Goal: Transaction & Acquisition: Purchase product/service

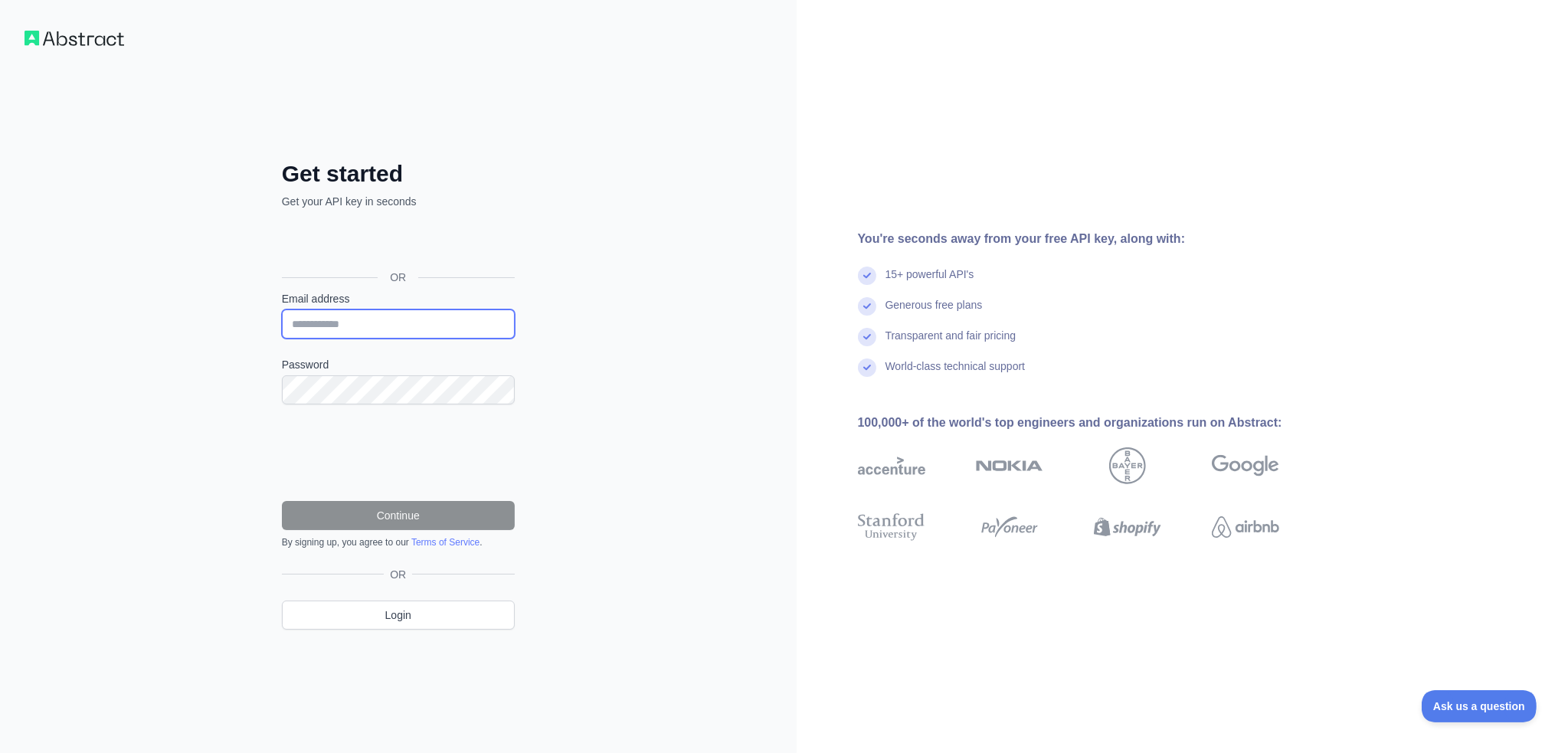
click at [373, 324] on input "Email address" at bounding box center [398, 324] width 233 height 29
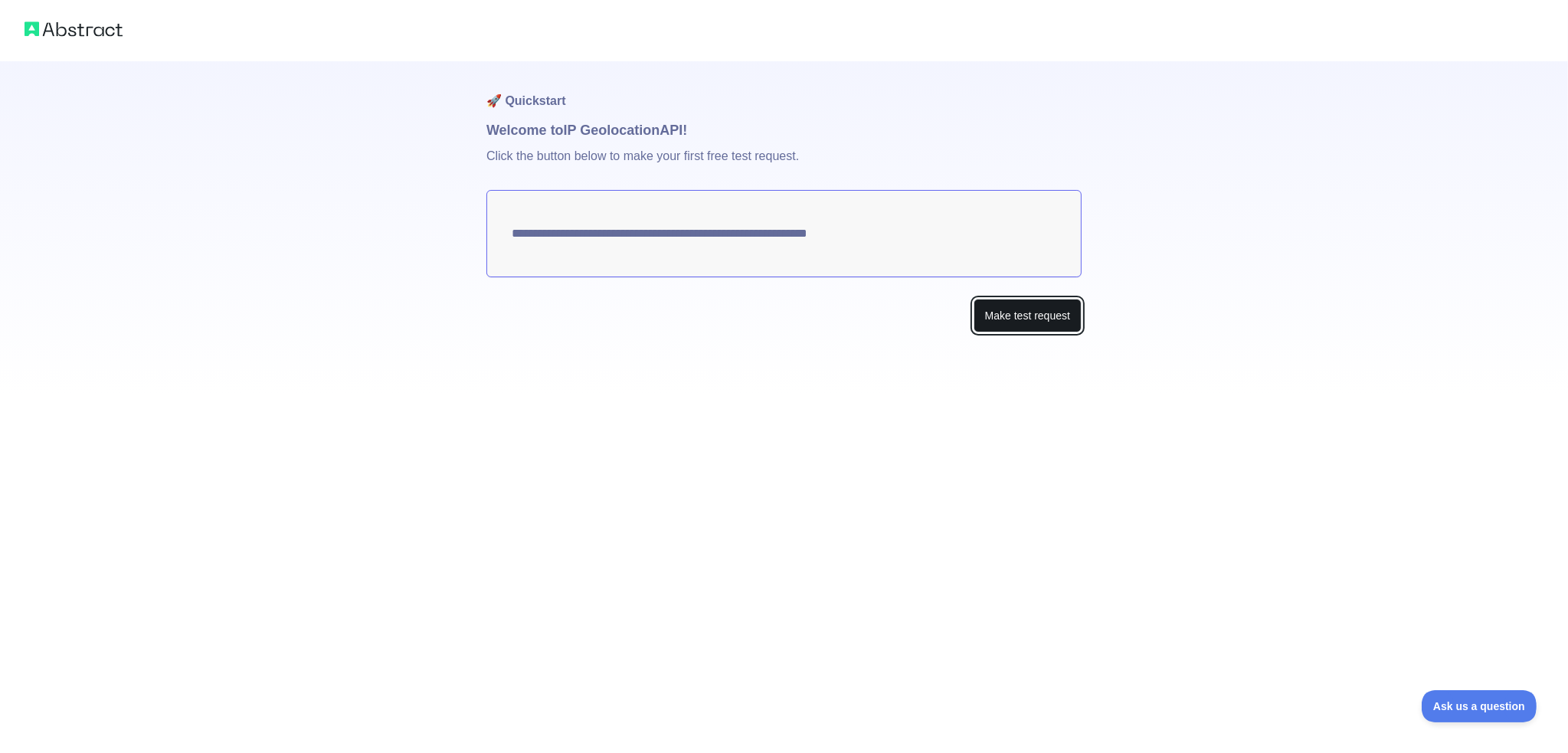
click at [1029, 315] on button "Make test request" at bounding box center [1028, 316] width 108 height 35
click at [1029, 308] on button "Make test request" at bounding box center [1028, 316] width 108 height 35
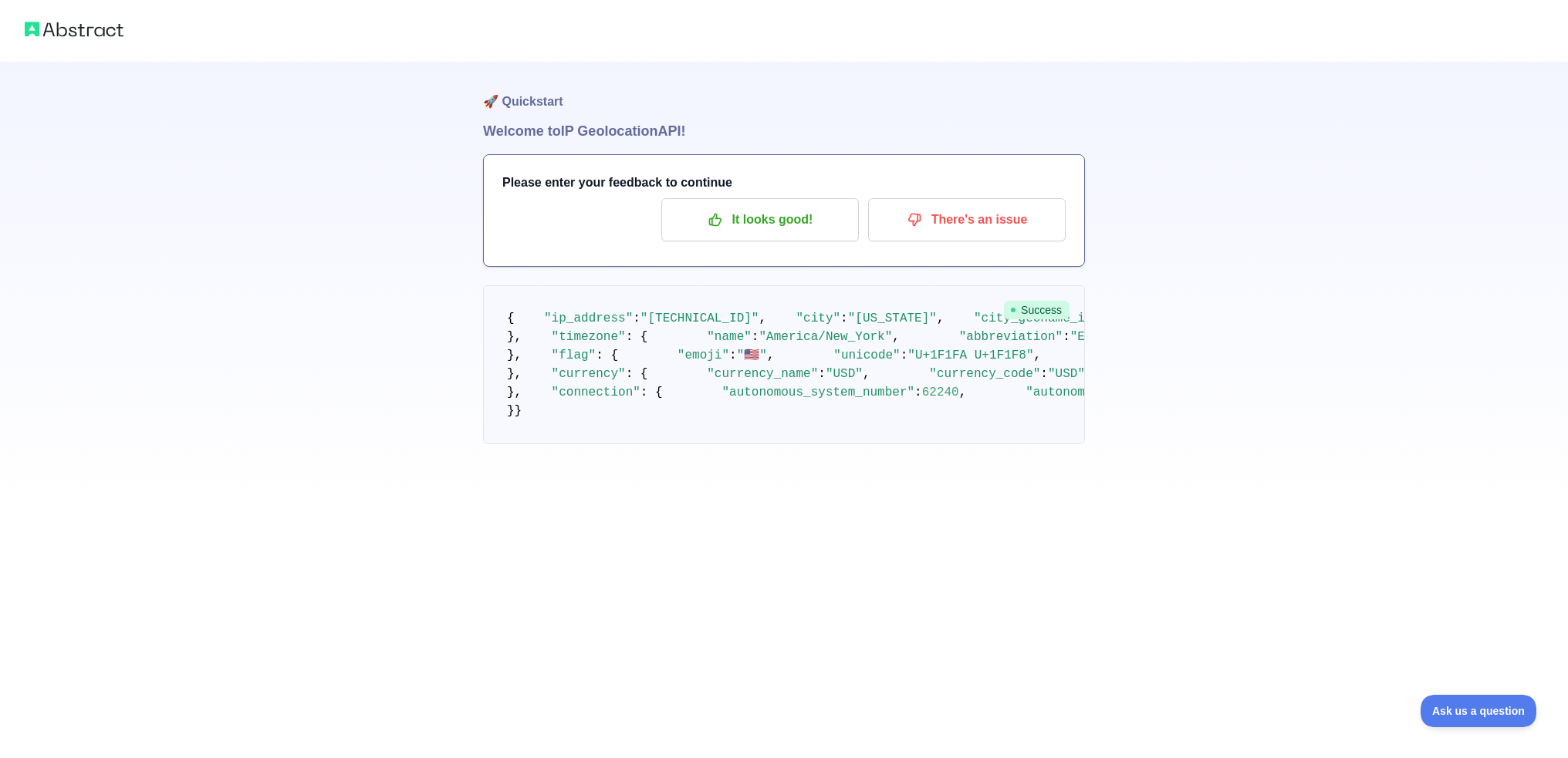
click at [91, 32] on img at bounding box center [74, 29] width 99 height 21
click at [1262, 203] on div "🚀 Quickstart Welcome to IP Geolocation API! Please enter your feedback to conti…" at bounding box center [784, 252] width 1568 height 506
click at [1245, 212] on div "🚀 Quickstart Welcome to IP Geolocation API! Please enter your feedback to conti…" at bounding box center [784, 252] width 1568 height 506
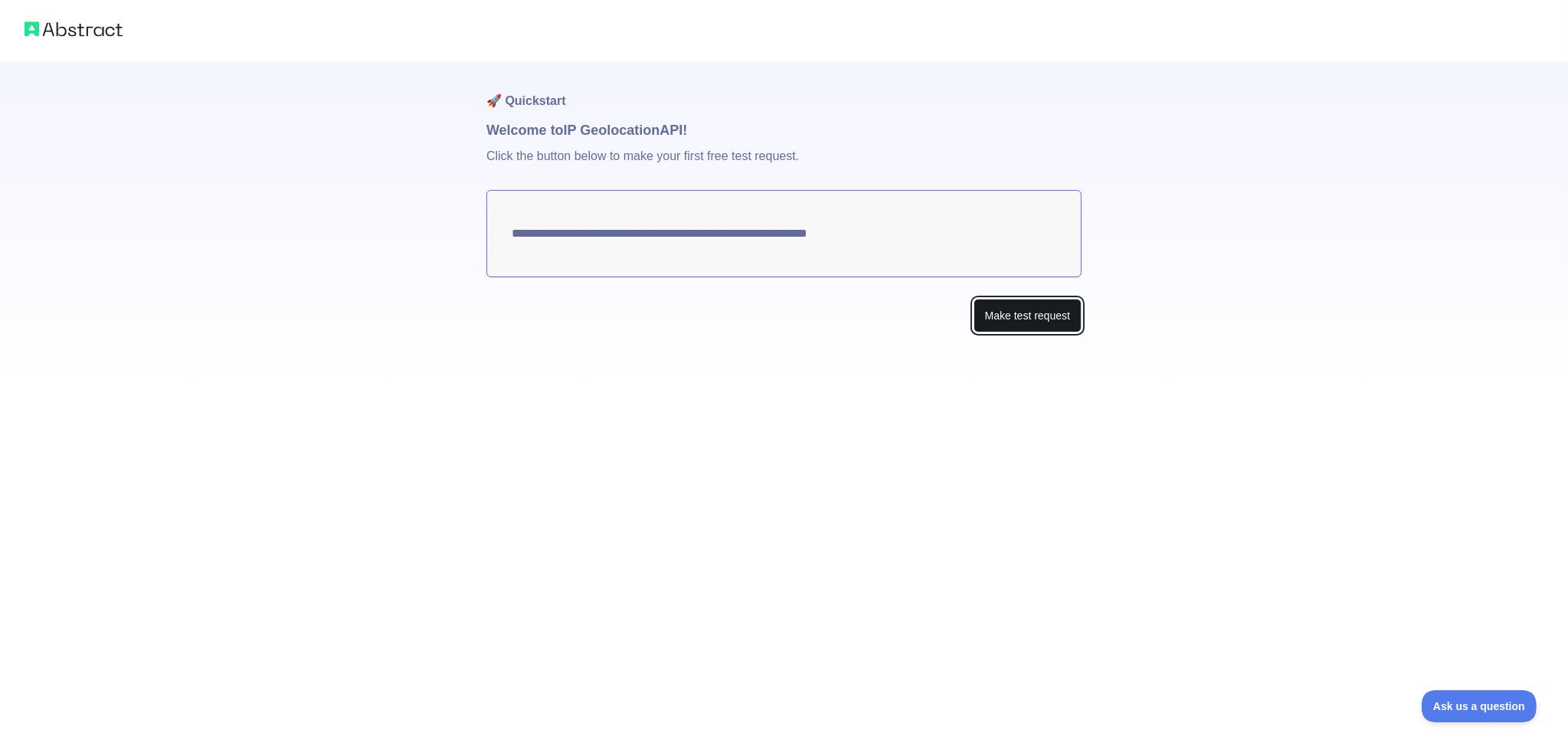
click at [1030, 313] on button "Make test request" at bounding box center [1028, 316] width 108 height 35
drag, startPoint x: 228, startPoint y: 141, endPoint x: 260, endPoint y: 159, distance: 36.7
click at [228, 141] on div "**********" at bounding box center [784, 197] width 1568 height 394
click at [916, 164] on p "Click the button below to make your first free test request." at bounding box center [784, 165] width 596 height 49
click at [314, 152] on div "**********" at bounding box center [784, 197] width 1568 height 394
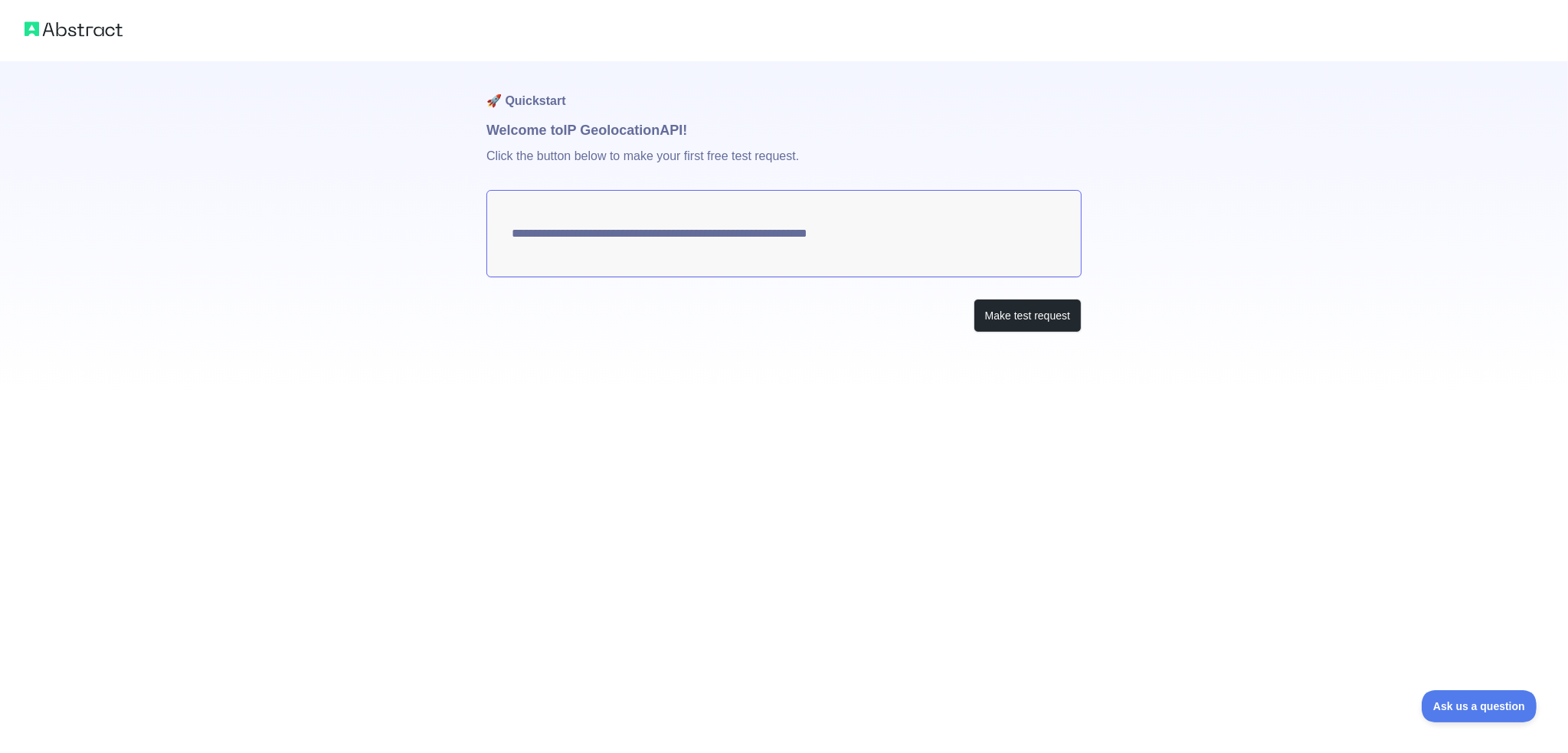
click at [621, 146] on p "Click the button below to make your first free test request." at bounding box center [784, 165] width 596 height 49
click at [900, 235] on textarea "**********" at bounding box center [784, 233] width 596 height 87
drag, startPoint x: 877, startPoint y: 233, endPoint x: 524, endPoint y: 231, distance: 353.0
click at [527, 231] on textarea "**********" at bounding box center [784, 233] width 596 height 87
drag, startPoint x: 491, startPoint y: 231, endPoint x: 888, endPoint y: 241, distance: 397.1
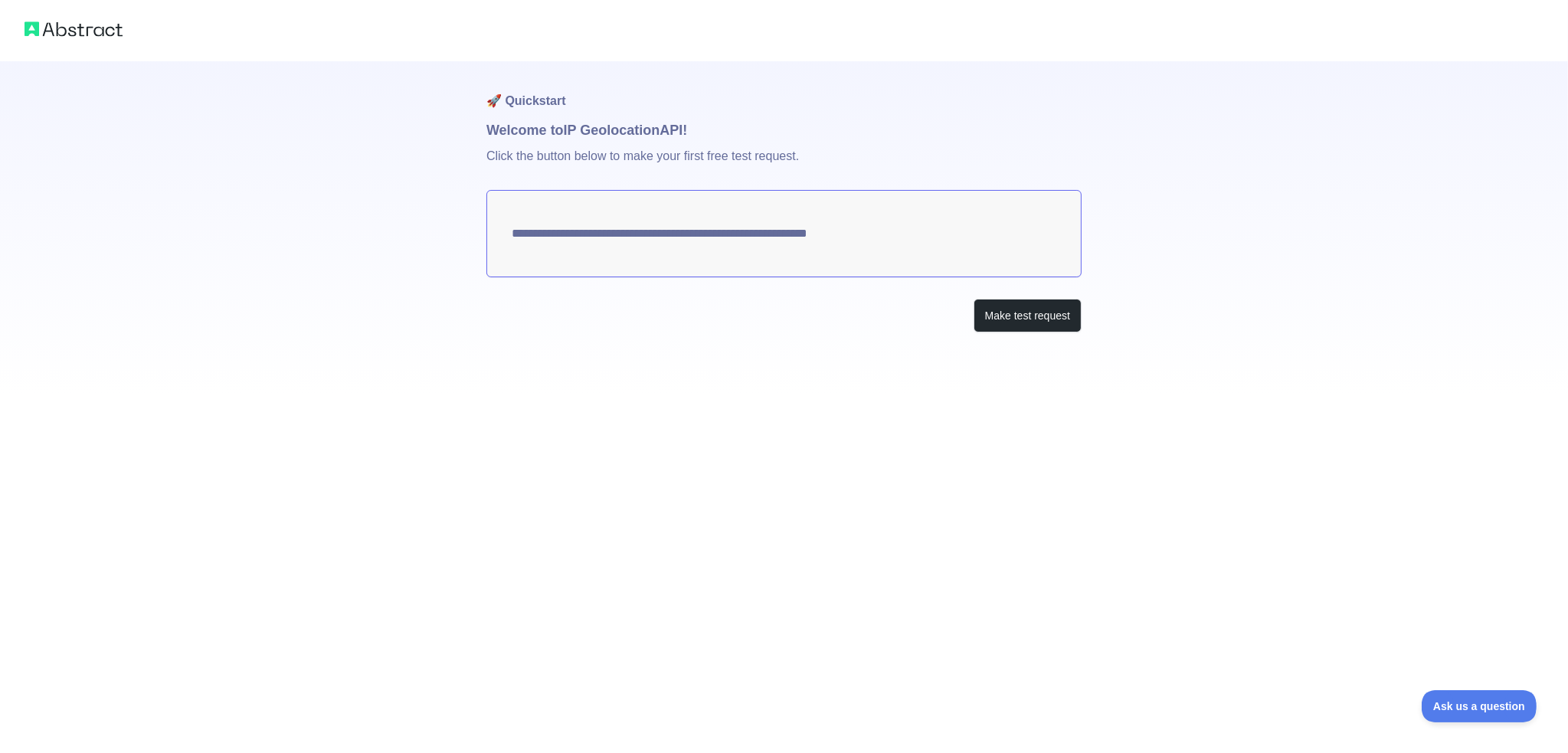
click at [870, 241] on textarea "**********" at bounding box center [784, 233] width 596 height 87
drag, startPoint x: 904, startPoint y: 241, endPoint x: 813, endPoint y: 244, distance: 91.0
click at [815, 244] on textarea "**********" at bounding box center [784, 233] width 596 height 87
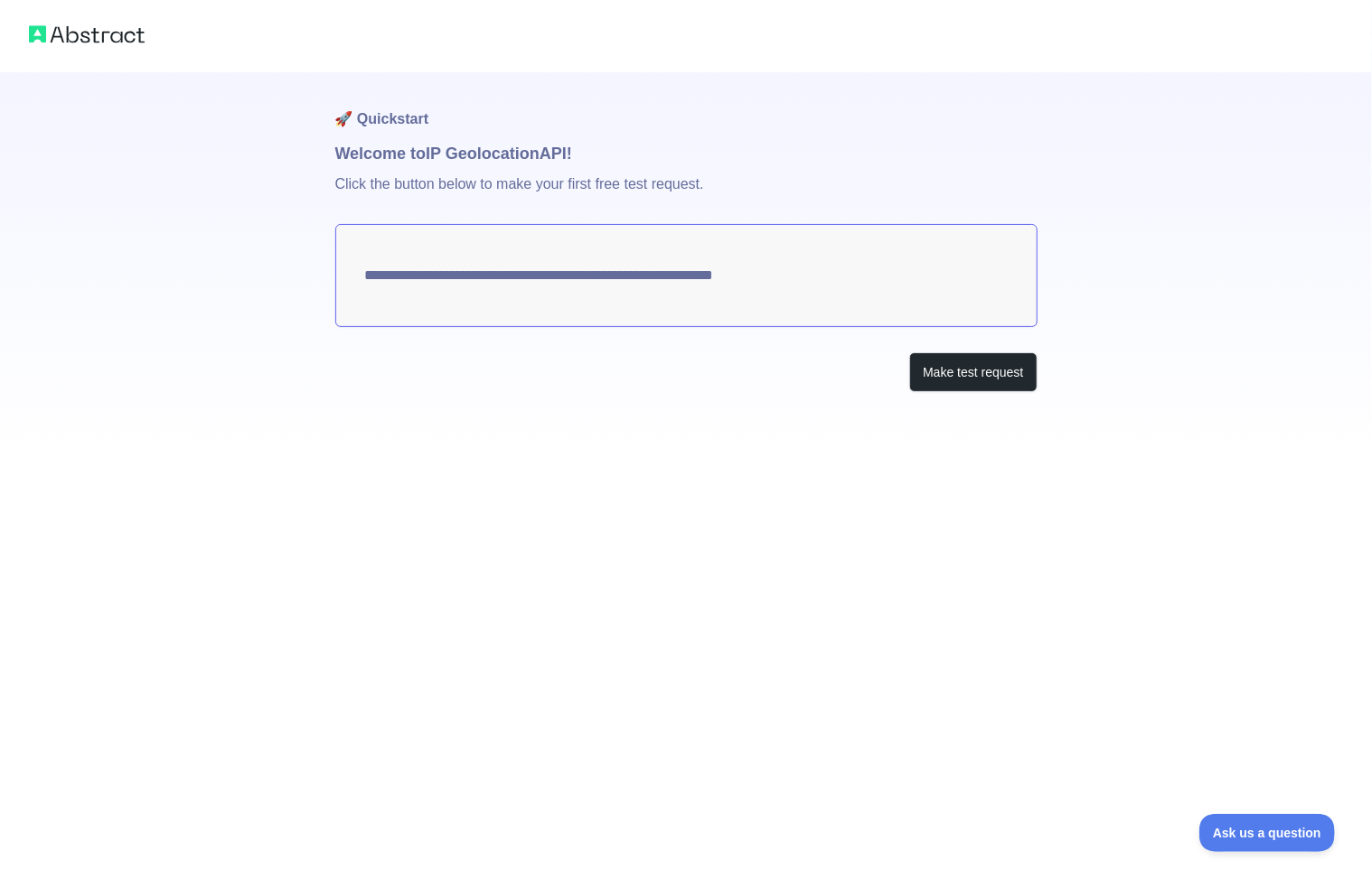
drag, startPoint x: 363, startPoint y: 278, endPoint x: 976, endPoint y: 227, distance: 615.1
click at [571, 285] on textarea "**********" at bounding box center [686, 275] width 702 height 103
click at [597, 411] on div "**********" at bounding box center [686, 268] width 702 height 392
click at [849, 280] on textarea "**********" at bounding box center [686, 275] width 702 height 103
click at [477, 179] on p "Click the button below to make your first free test request." at bounding box center [686, 195] width 702 height 58
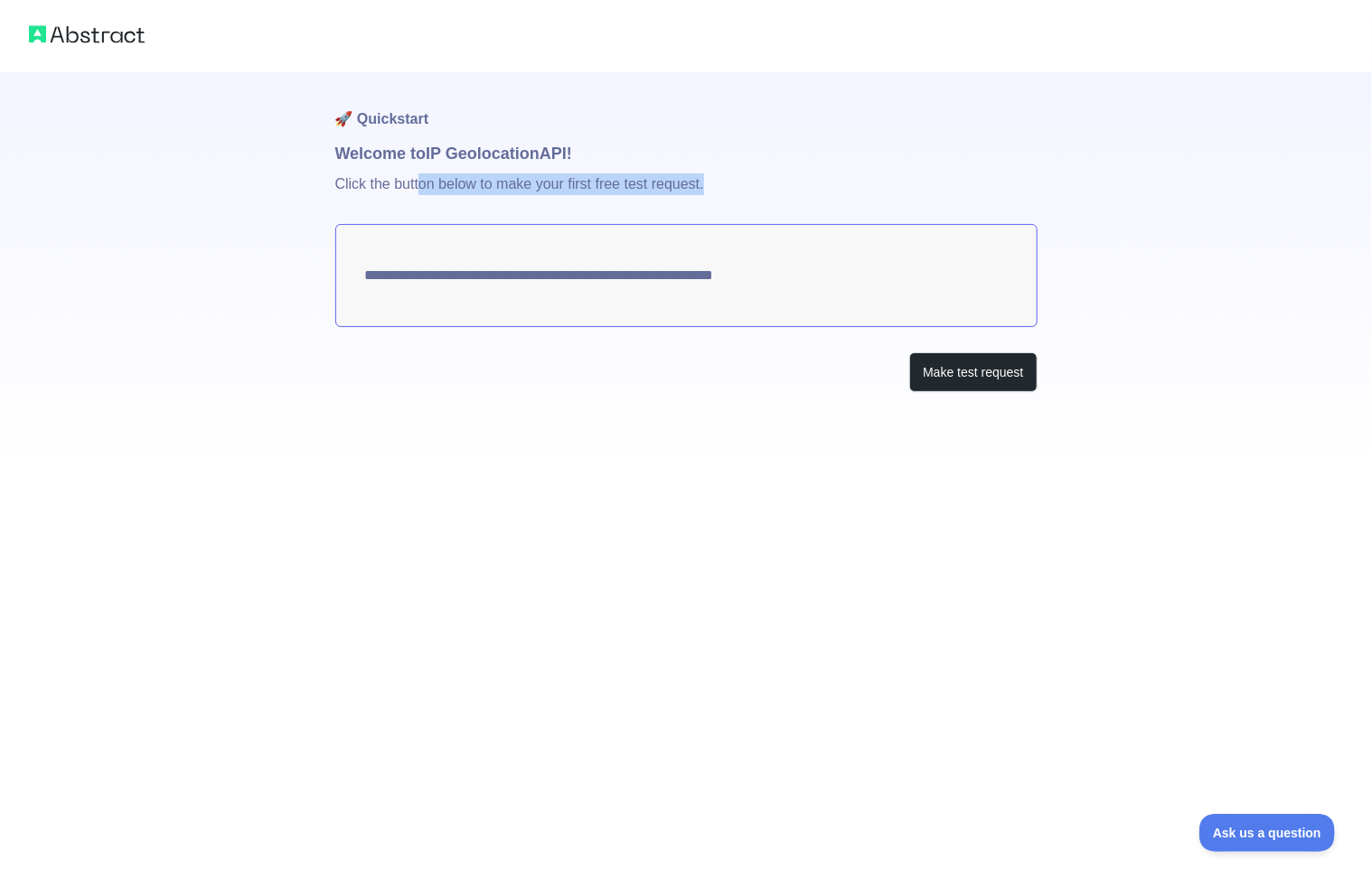
drag, startPoint x: 421, startPoint y: 177, endPoint x: 785, endPoint y: 196, distance: 364.5
click at [755, 190] on p "Click the button below to make your first free test request." at bounding box center [686, 195] width 702 height 58
click at [823, 191] on p "Click the button below to make your first free test request." at bounding box center [686, 195] width 702 height 58
click at [984, 392] on button "Make test request" at bounding box center [973, 373] width 128 height 41
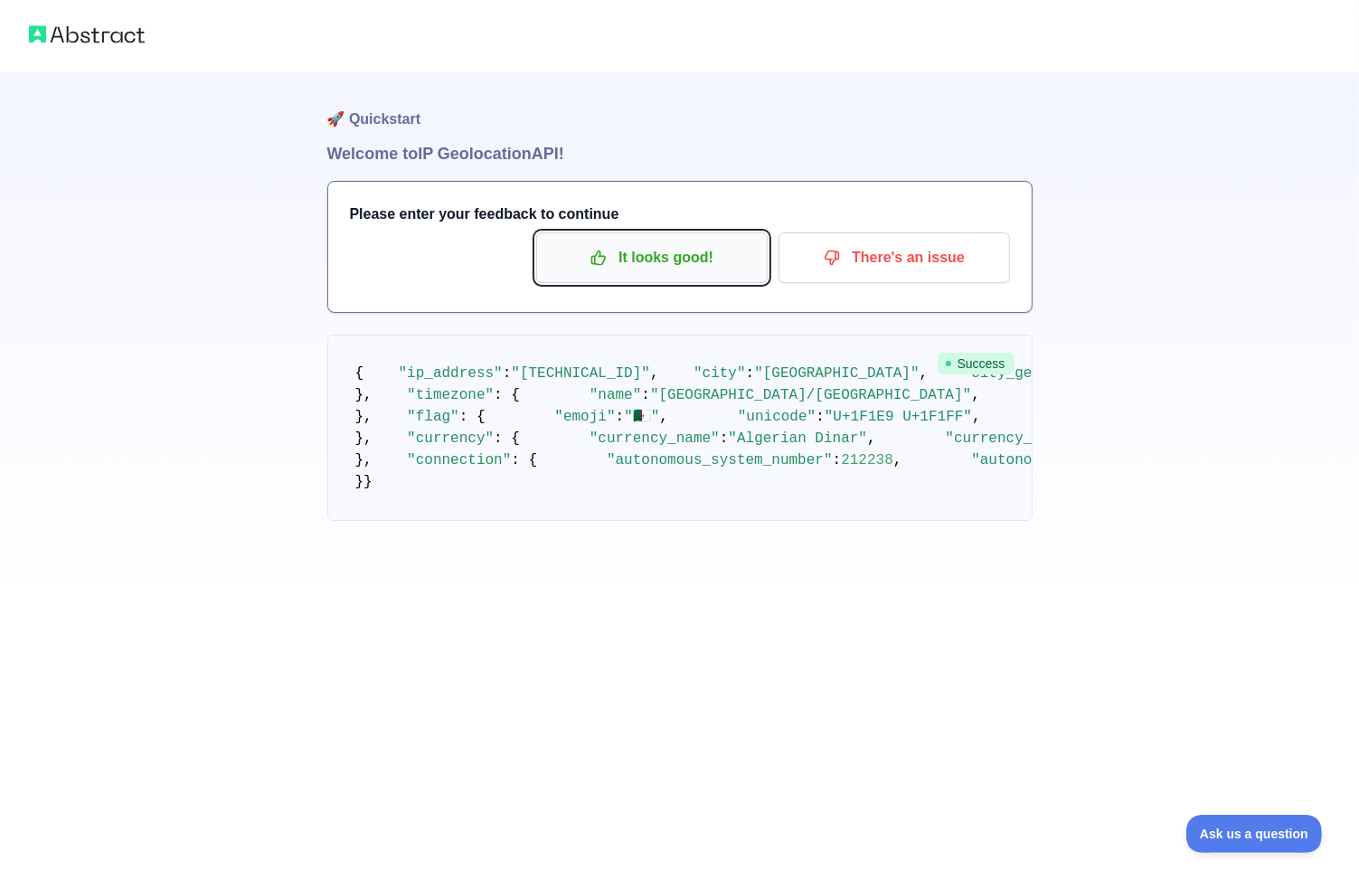
click at [620, 259] on p "It looks good!" at bounding box center [652, 257] width 204 height 31
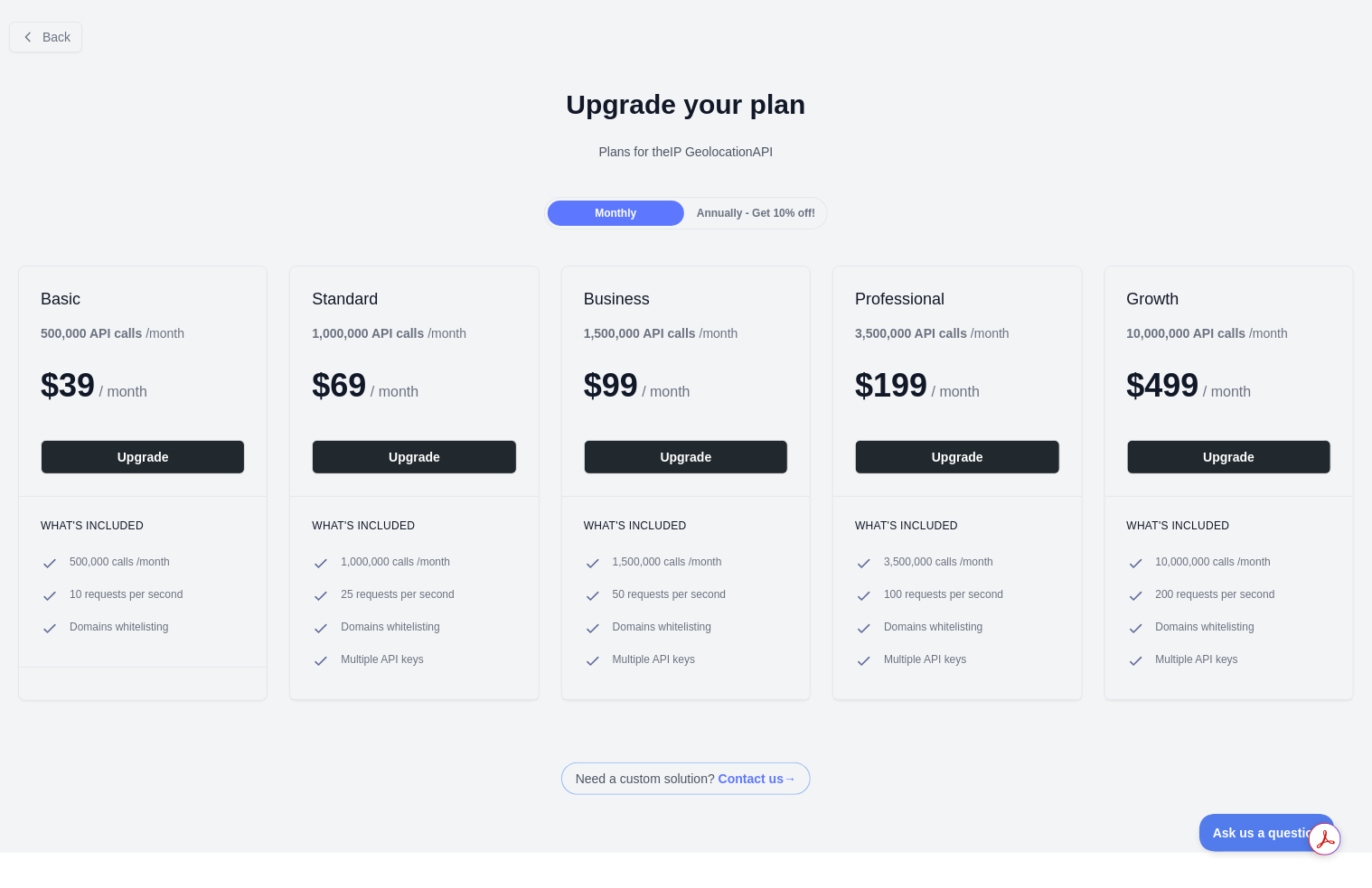
click at [751, 218] on span "Annually - Get 10% off!" at bounding box center [755, 213] width 118 height 13
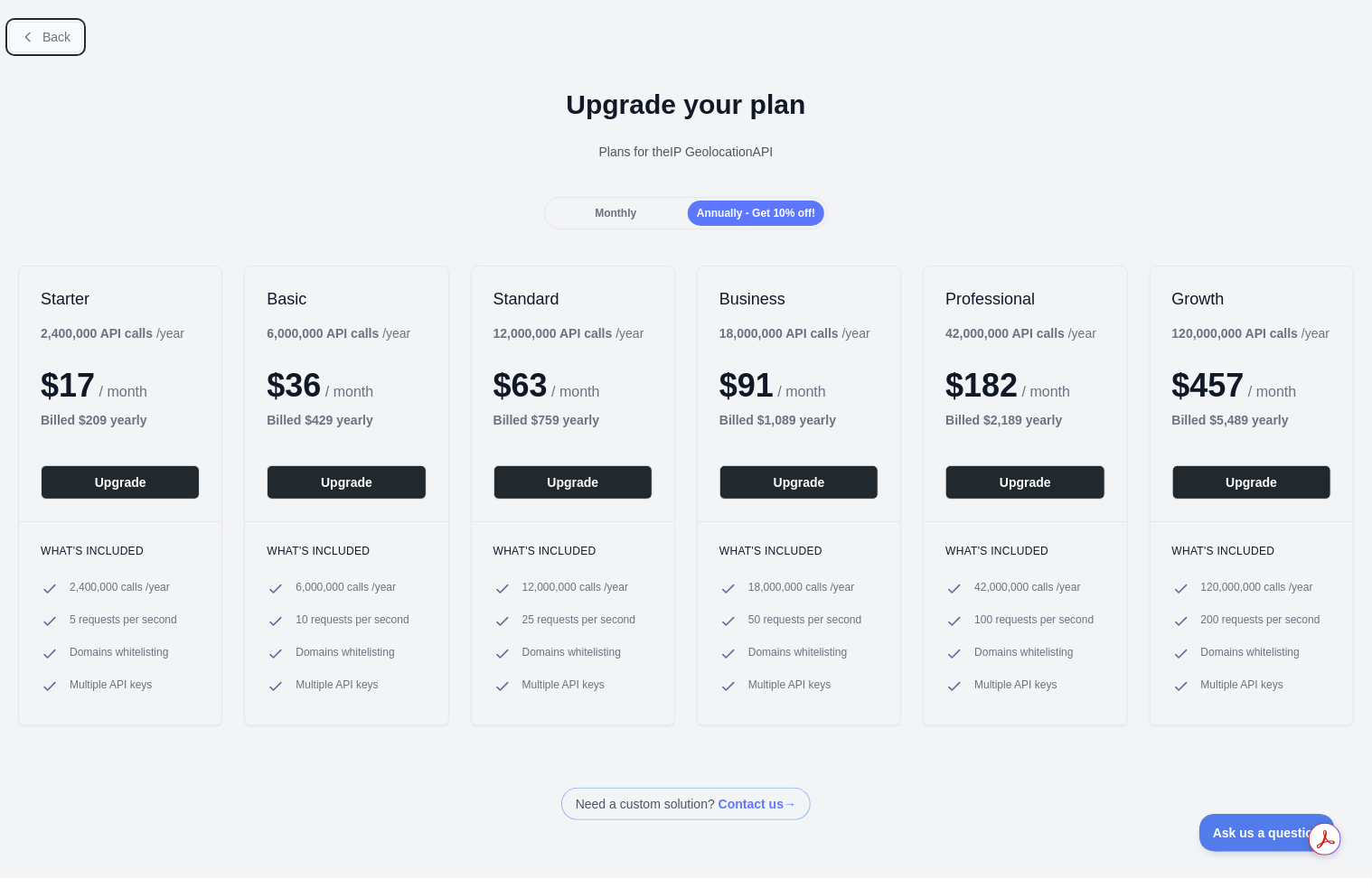
click at [49, 42] on span "Back" at bounding box center [57, 37] width 28 height 14
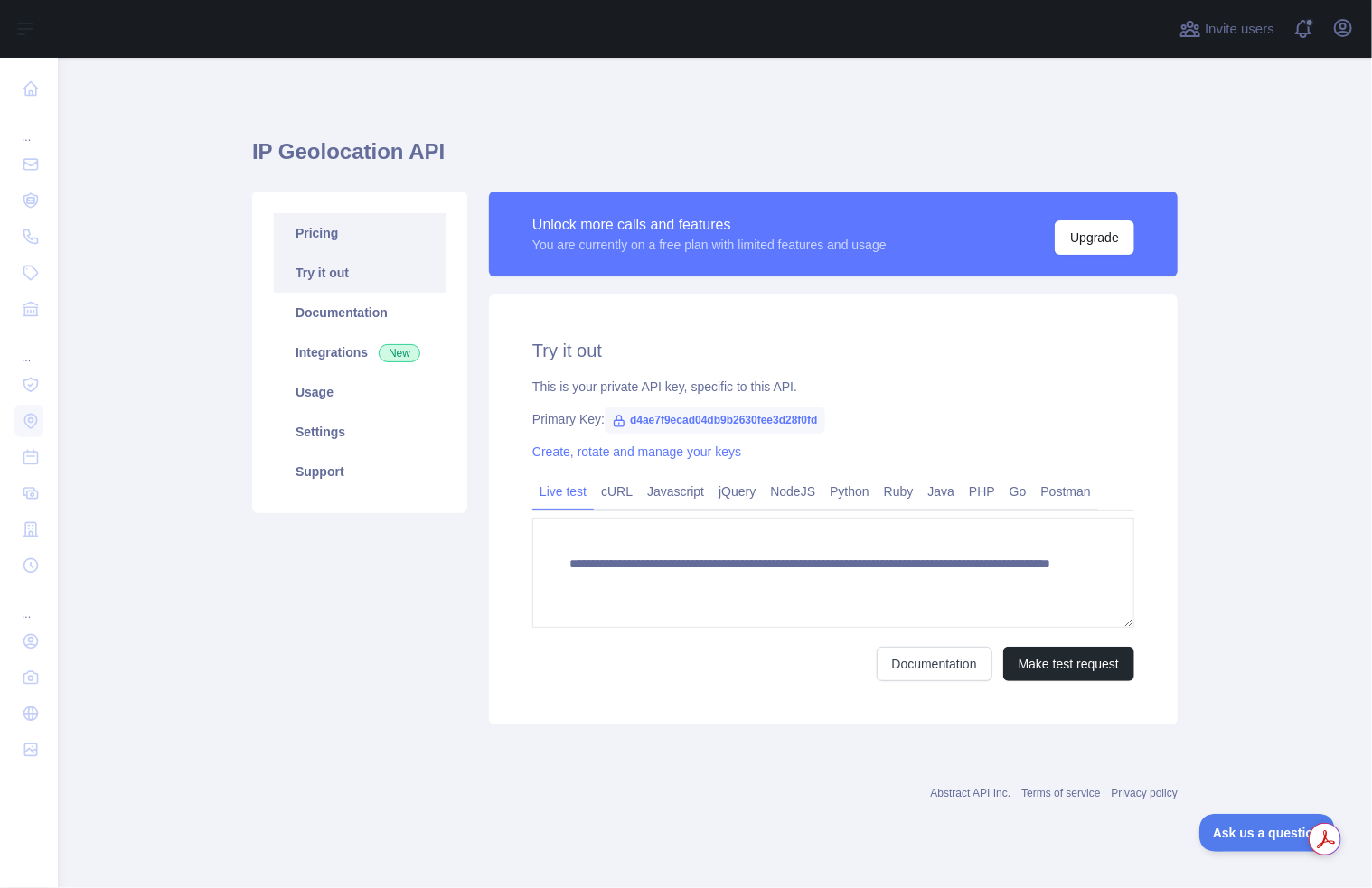
click at [314, 241] on link "Pricing" at bounding box center [360, 233] width 172 height 40
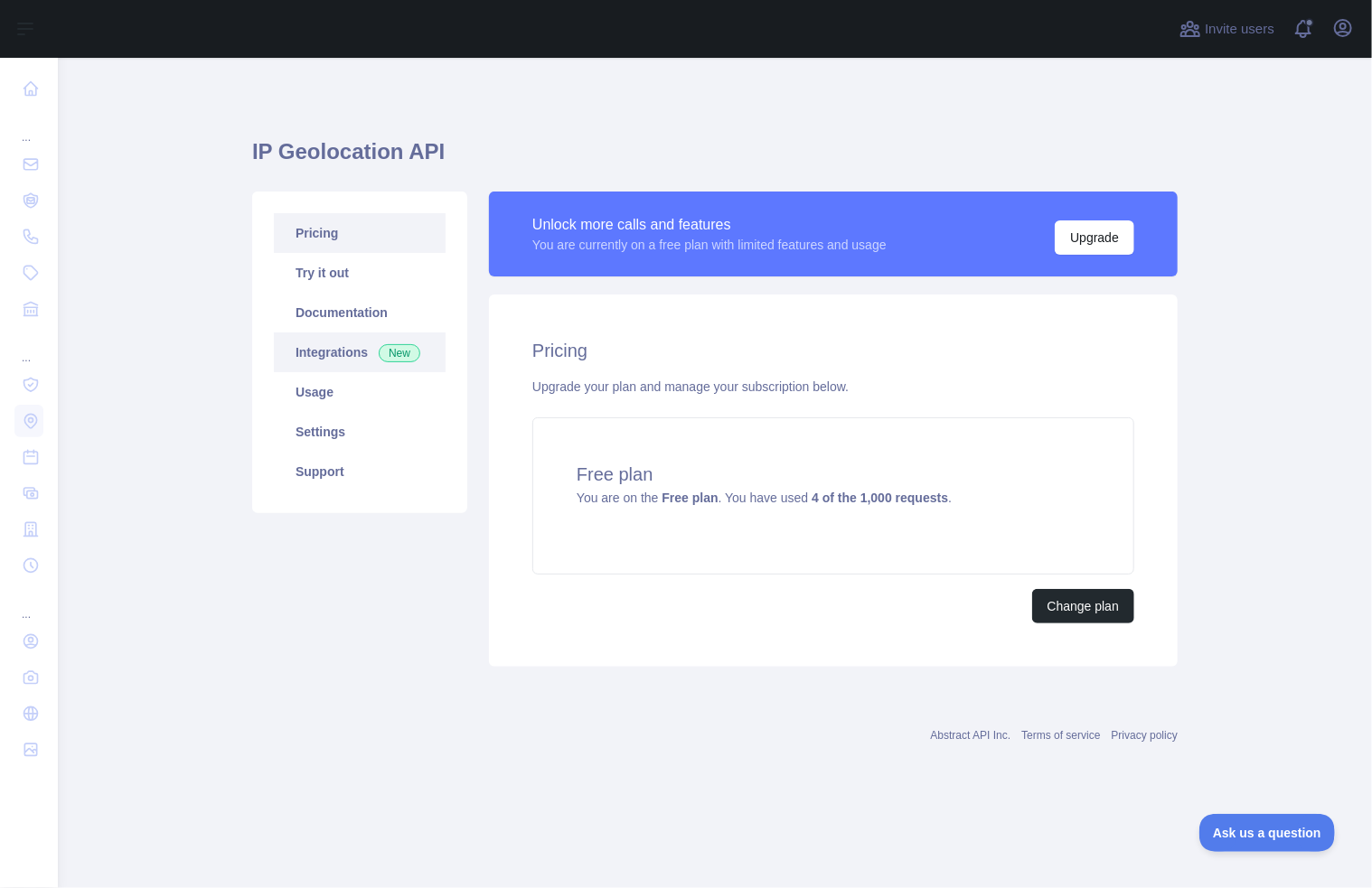
click at [332, 353] on link "Integrations New" at bounding box center [360, 353] width 172 height 40
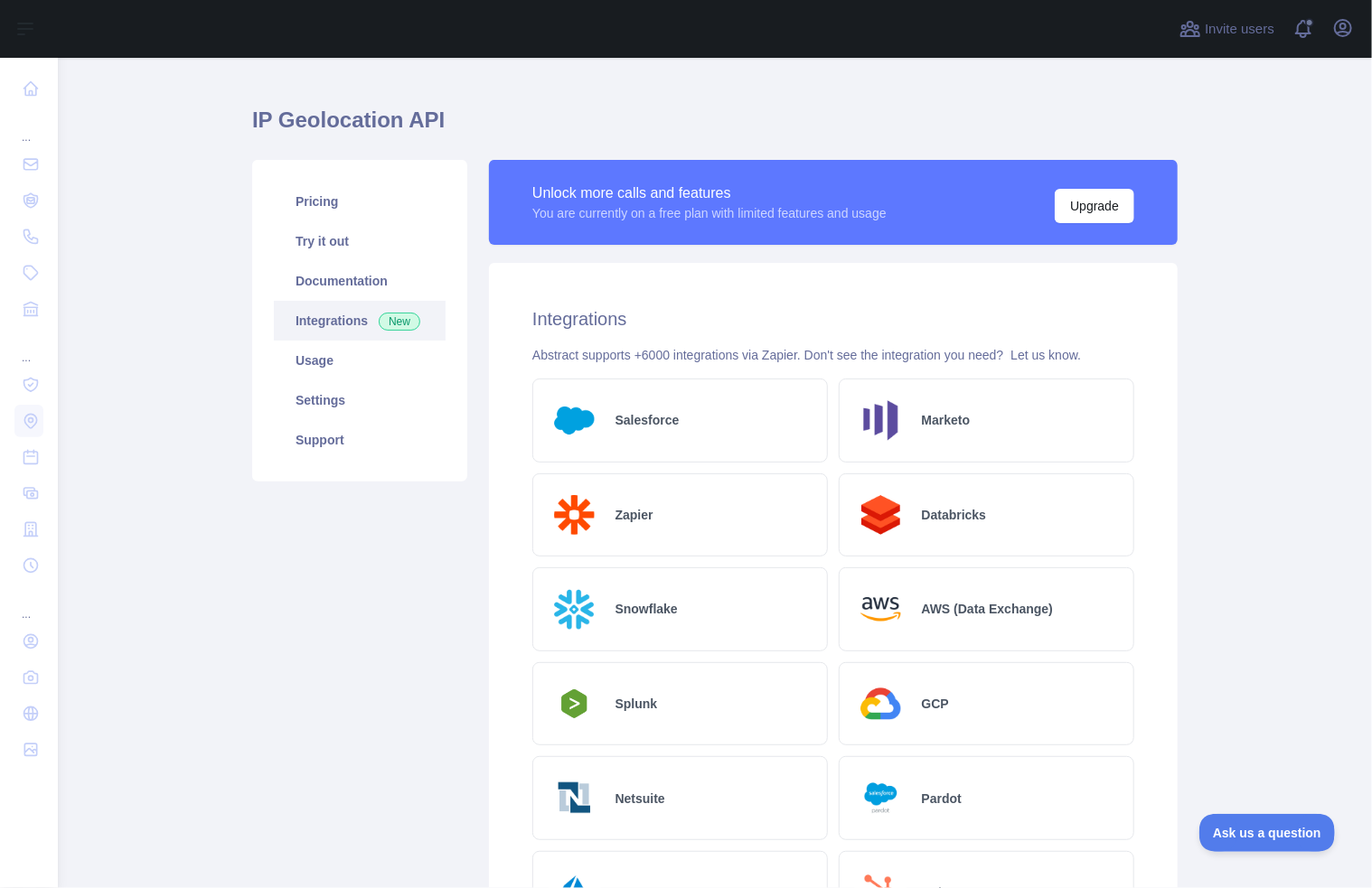
scroll to position [5, 0]
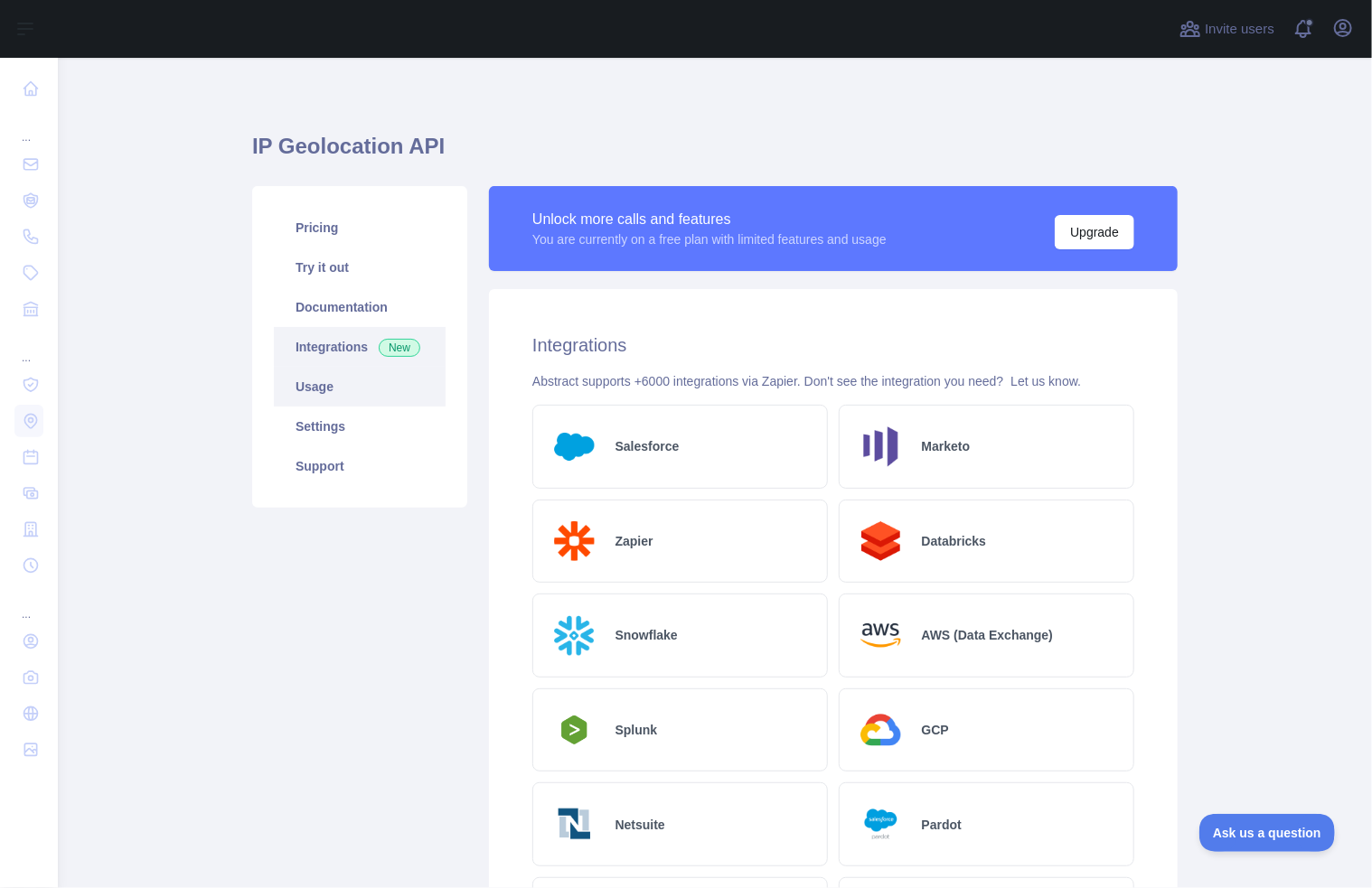
click at [310, 387] on link "Usage" at bounding box center [360, 387] width 172 height 40
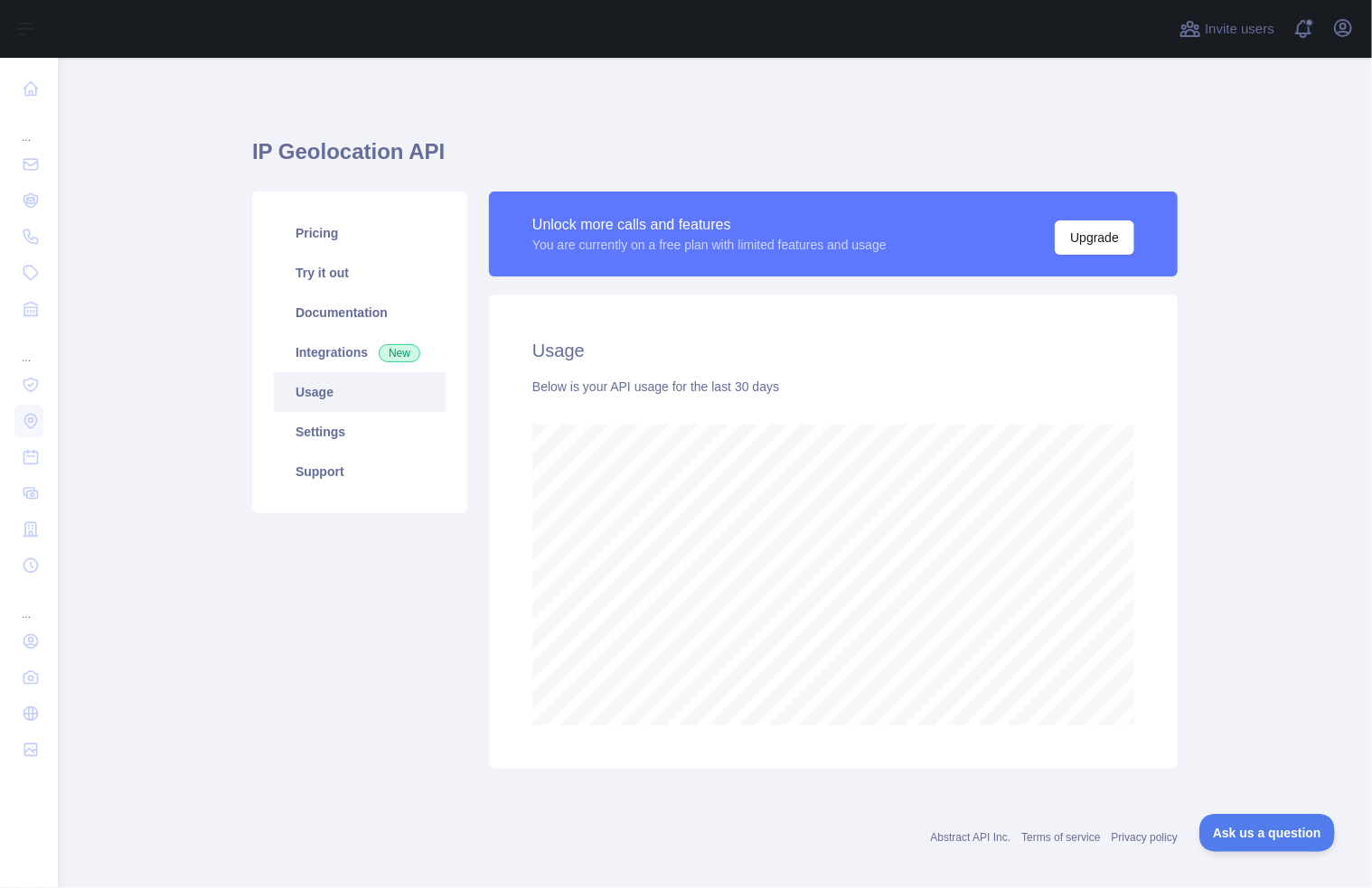
scroll to position [830, 1300]
click at [358, 428] on link "Settings" at bounding box center [360, 432] width 172 height 40
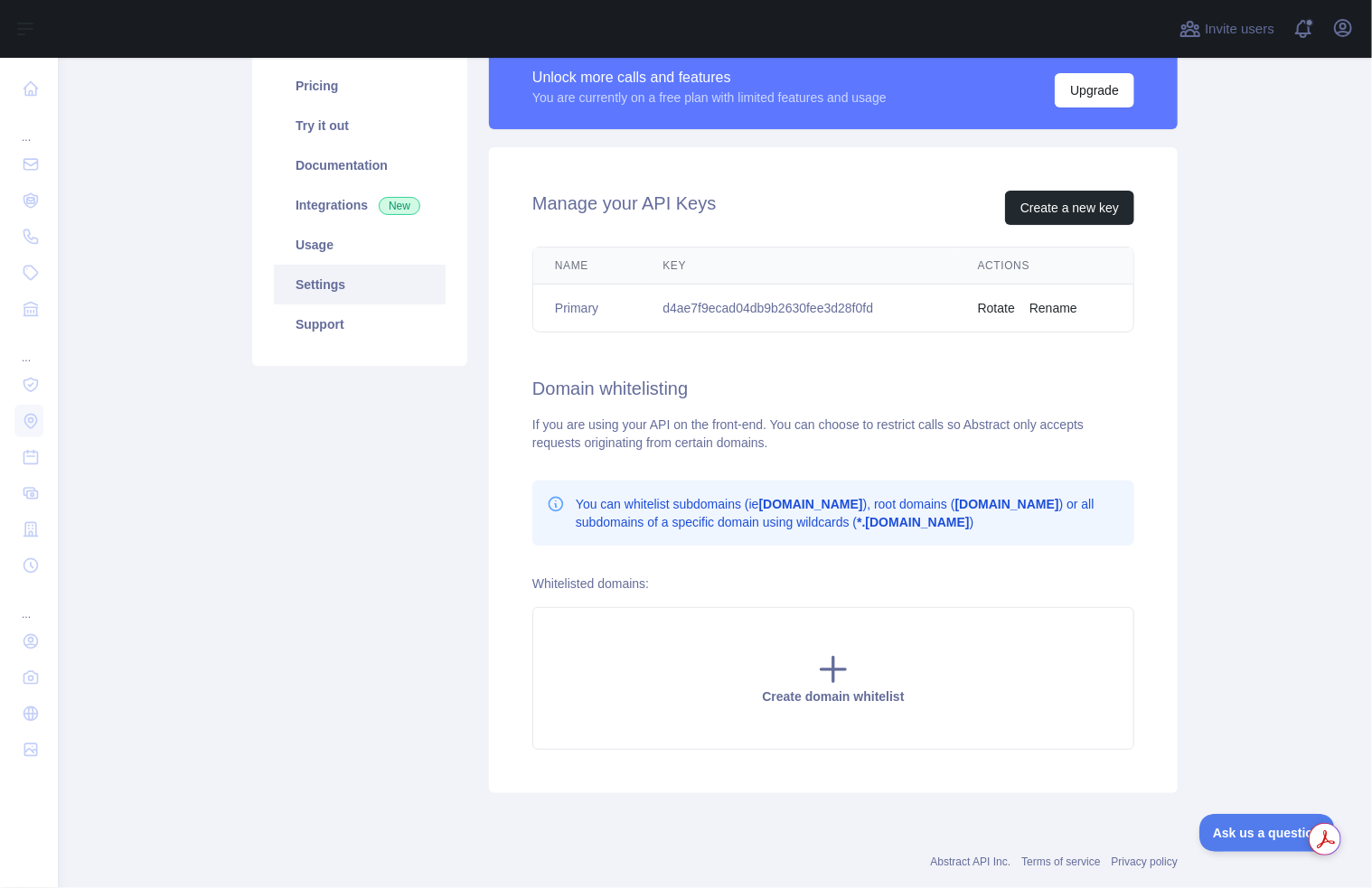
scroll to position [181, 0]
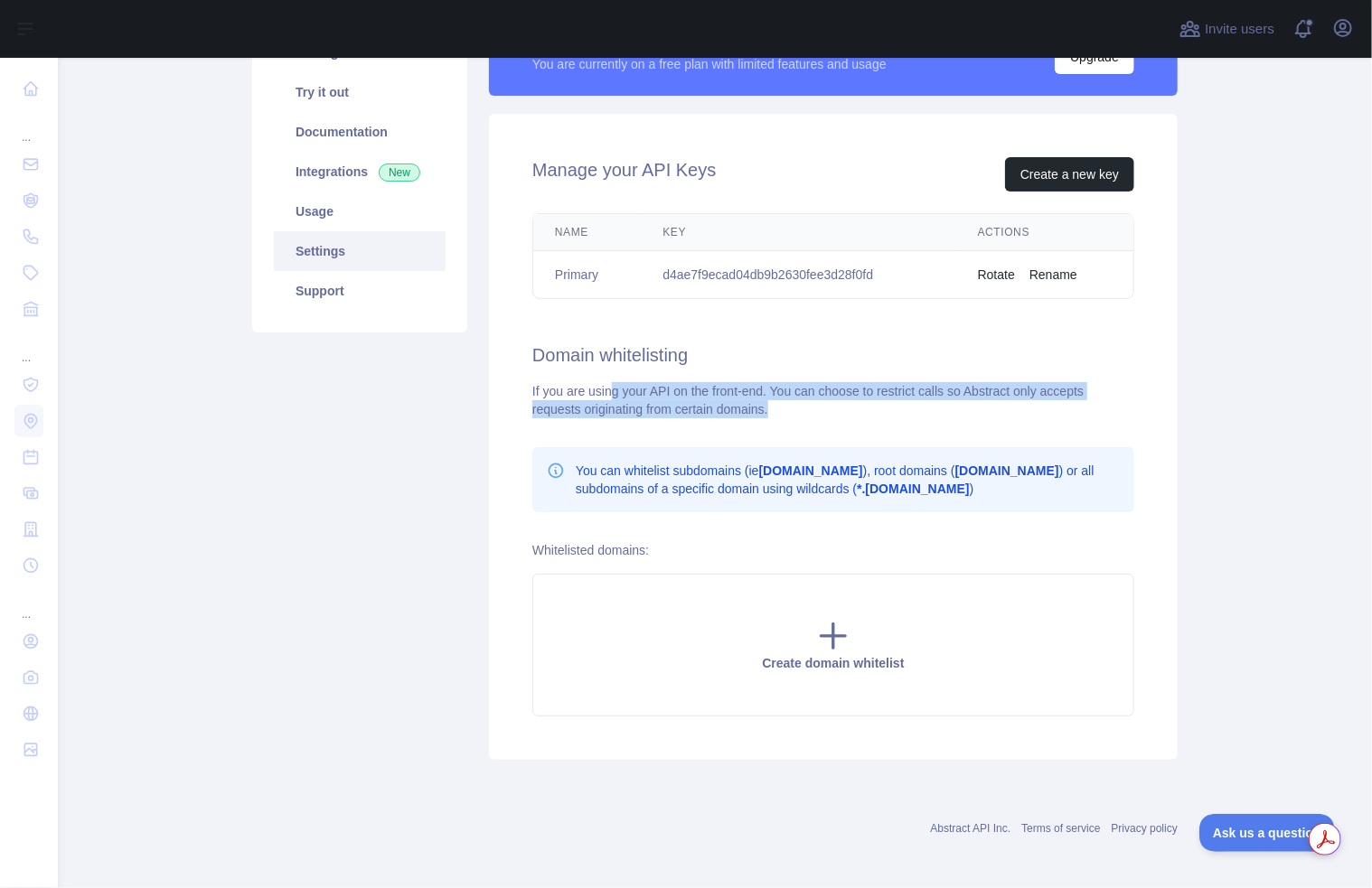
drag, startPoint x: 600, startPoint y: 397, endPoint x: 884, endPoint y: 400, distance: 284.0
click at [884, 400] on div "If you are using your API on the front-end. You can choose to restrict calls so…" at bounding box center [833, 401] width 602 height 36
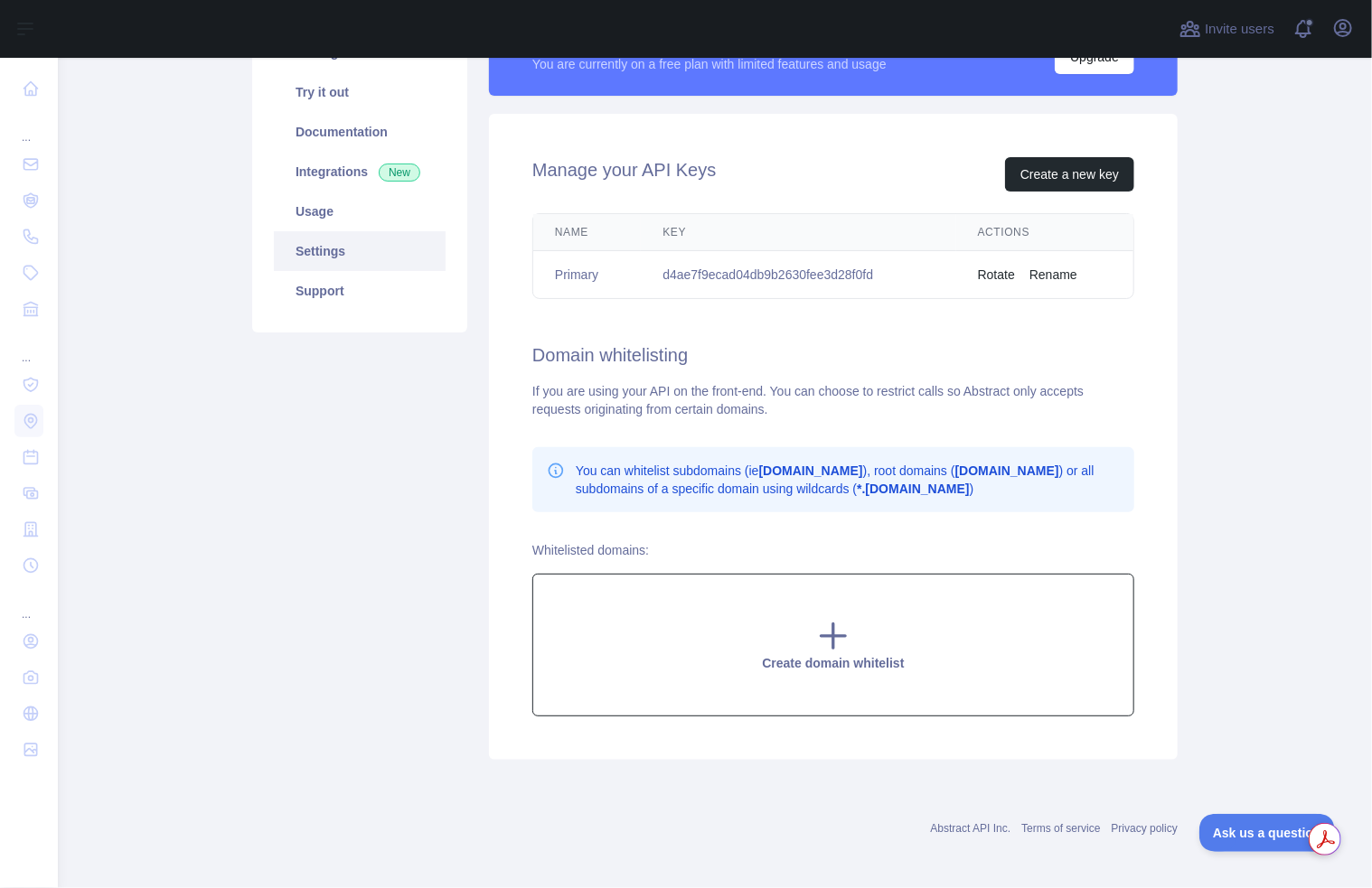
click at [827, 631] on icon at bounding box center [833, 636] width 24 height 24
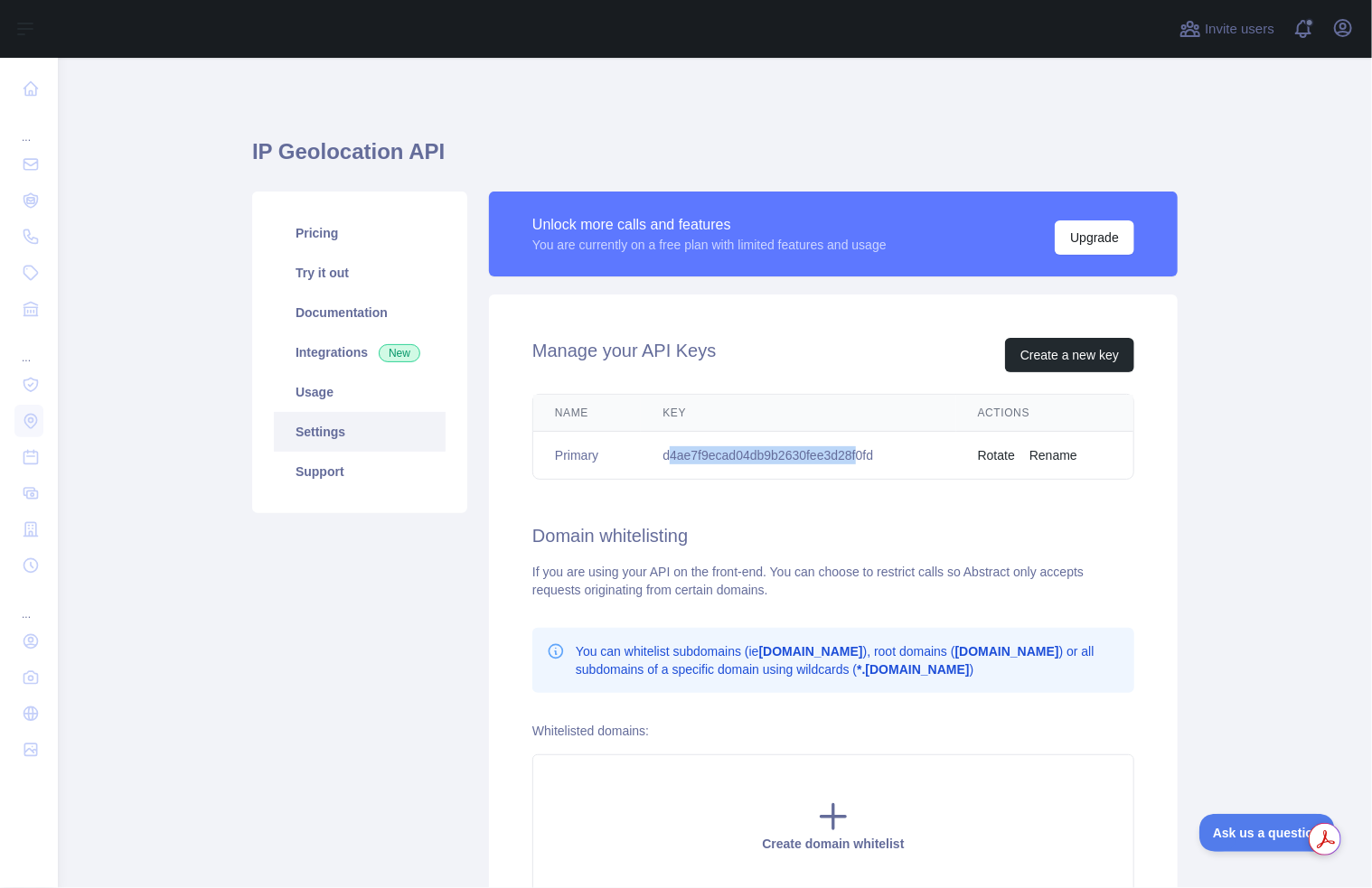
drag, startPoint x: 661, startPoint y: 453, endPoint x: 854, endPoint y: 466, distance: 193.4
click at [854, 466] on td "d4ae7f9ecad04db9b2630fee3d28f0fd" at bounding box center [797, 455] width 315 height 48
click at [881, 461] on td "d4ae7f9ecad04db9b2630fee3d28f0fd" at bounding box center [797, 455] width 315 height 48
drag, startPoint x: 882, startPoint y: 460, endPoint x: 630, endPoint y: 467, distance: 252.1
click at [634, 464] on tr "Primary d4ae7f9ecad04db9b2630fee3d28f0fd Rotate Rename" at bounding box center [833, 455] width 600 height 48
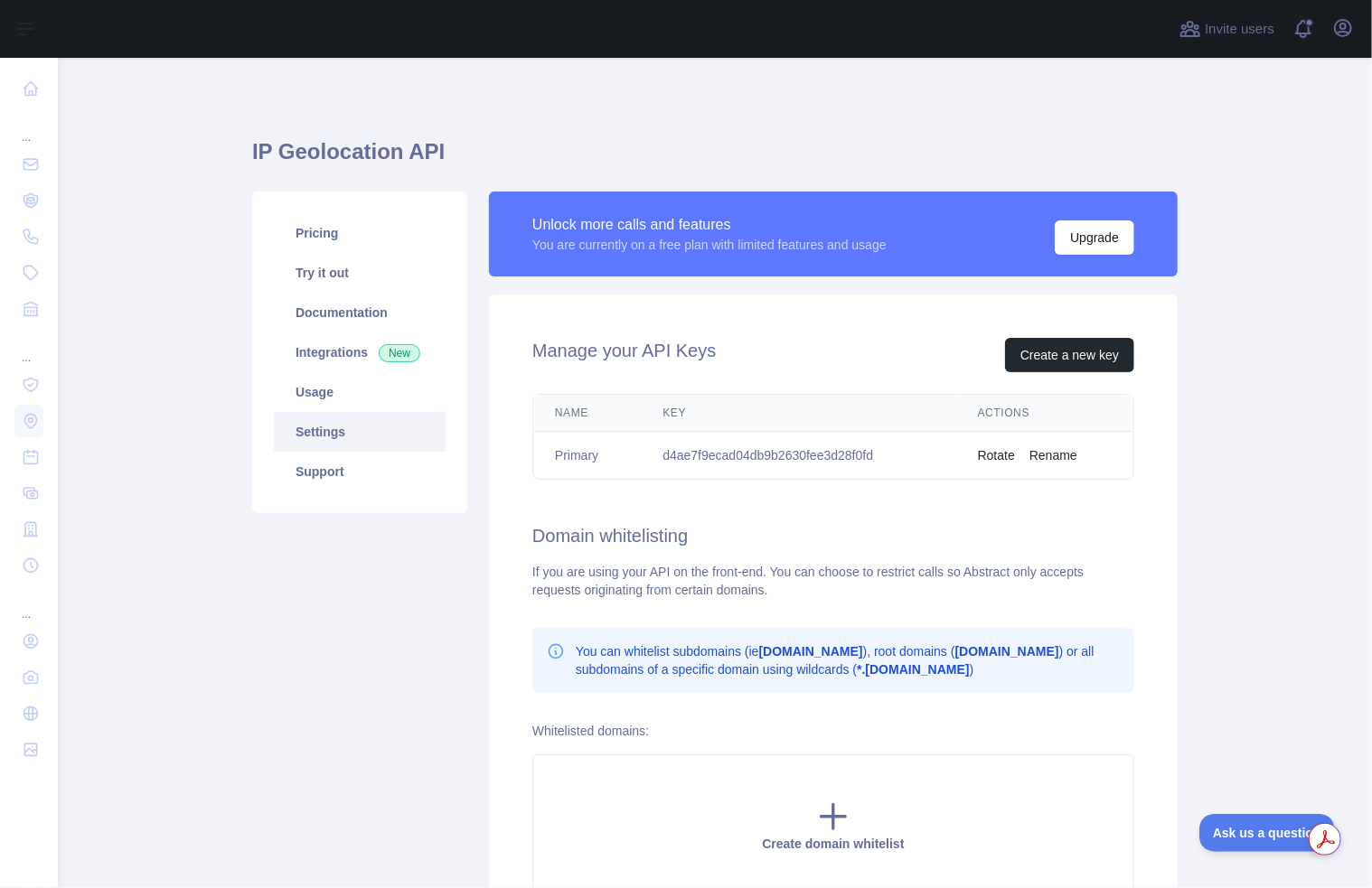
click at [722, 506] on div "Manage your API Keys Create a new key Name Key Actions Primary d4ae7f9ecad04db9…" at bounding box center [832, 617] width 688 height 646
click at [314, 314] on link "Documentation" at bounding box center [360, 313] width 172 height 40
